Goal: Task Accomplishment & Management: Use online tool/utility

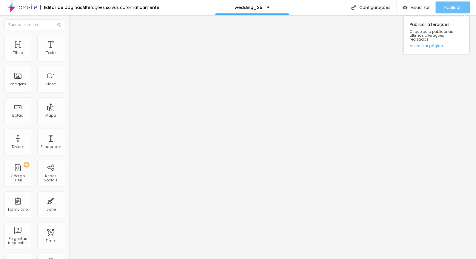
click at [452, 8] on span "Publicar" at bounding box center [453, 7] width 16 height 5
click at [449, 10] on div "Publicar" at bounding box center [453, 7] width 16 height 12
click at [454, 5] on span "Publicar" at bounding box center [453, 7] width 16 height 5
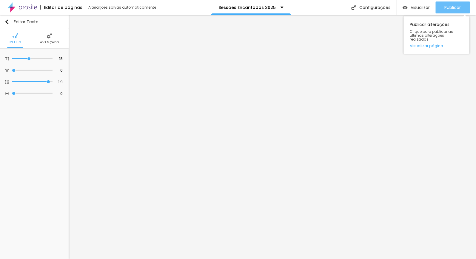
click at [452, 7] on span "Publicar" at bounding box center [453, 7] width 16 height 5
